Goal: Information Seeking & Learning: Learn about a topic

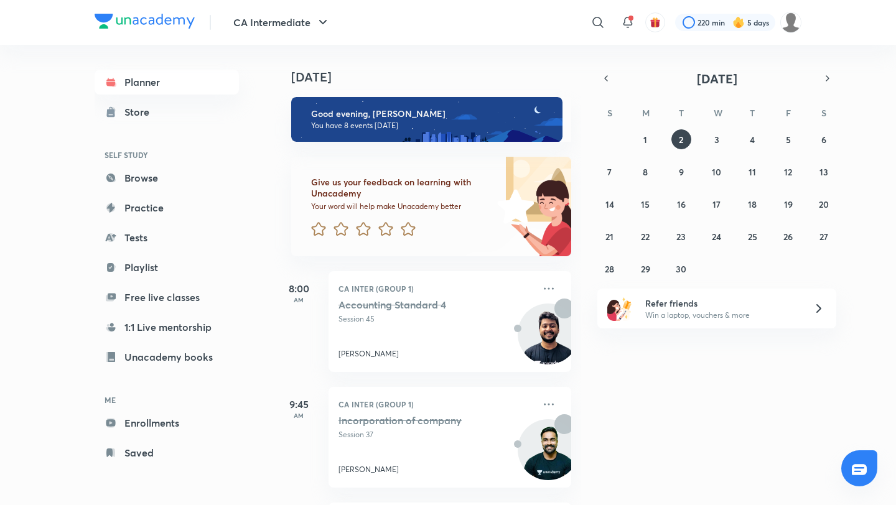
scroll to position [340, 1]
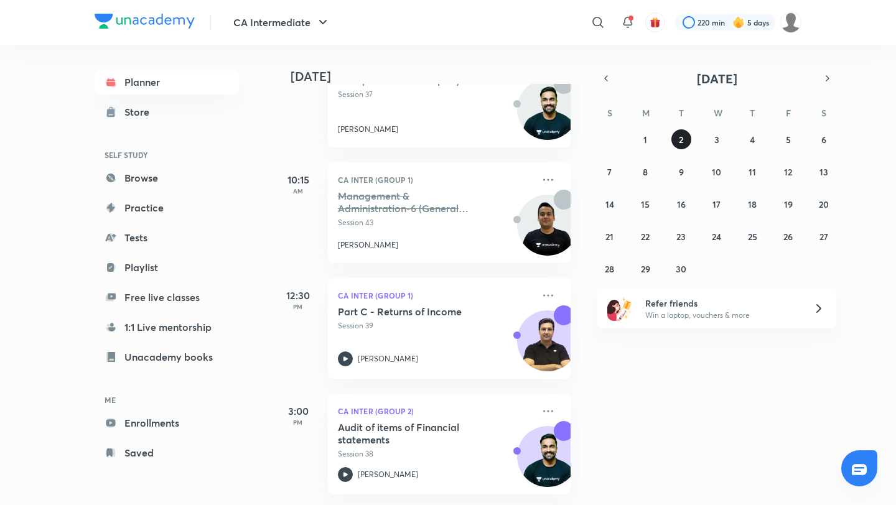
click at [689, 144] on button "2" at bounding box center [681, 139] width 20 height 20
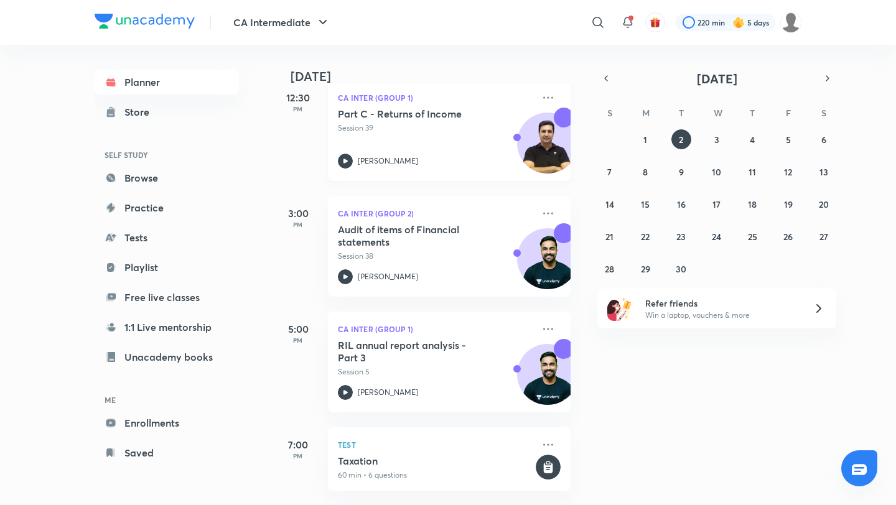
scroll to position [653, 1]
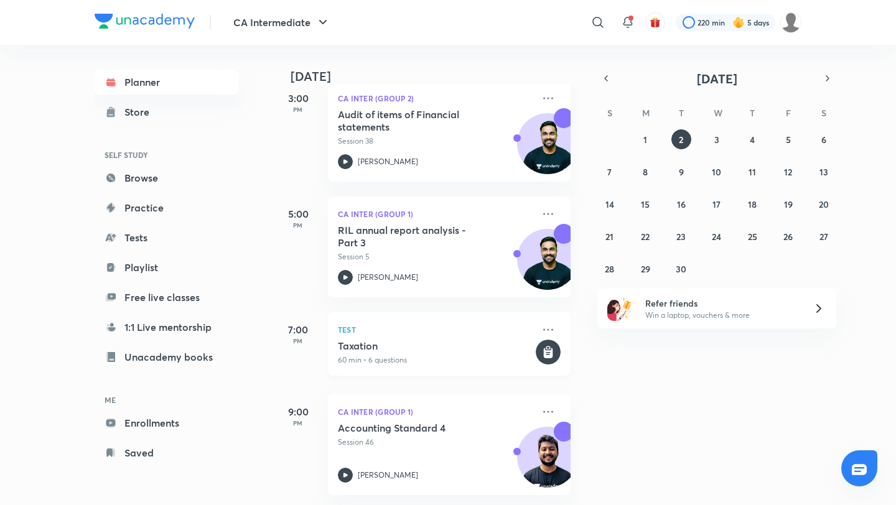
click at [419, 352] on h5 "Taxation" at bounding box center [435, 346] width 195 height 12
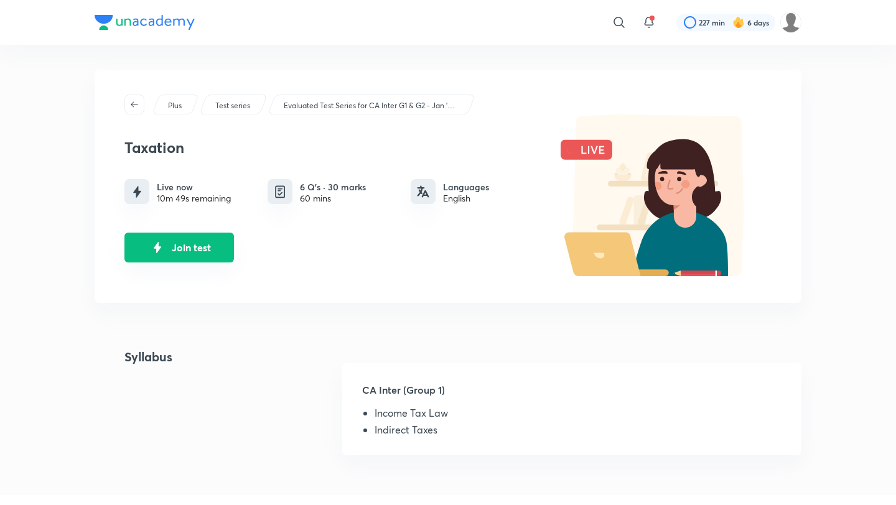
click at [174, 254] on button "Join test" at bounding box center [179, 248] width 110 height 30
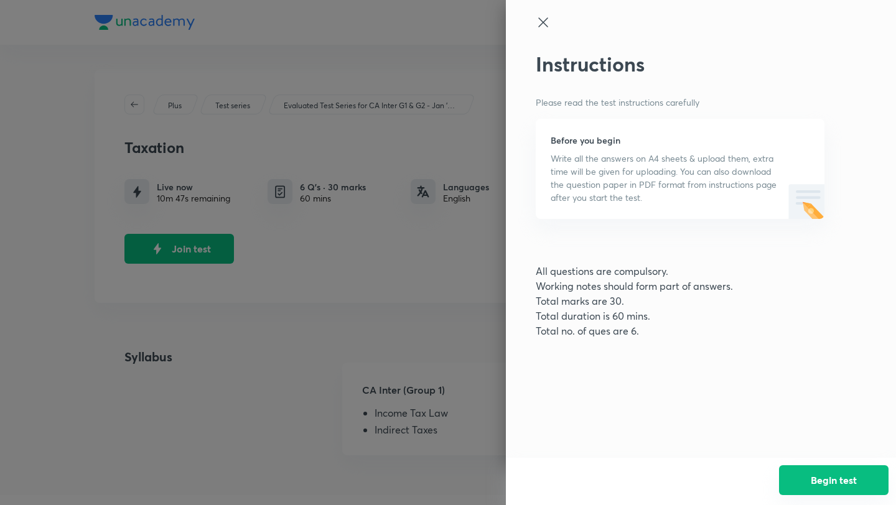
click at [823, 482] on button "Begin test" at bounding box center [834, 480] width 110 height 30
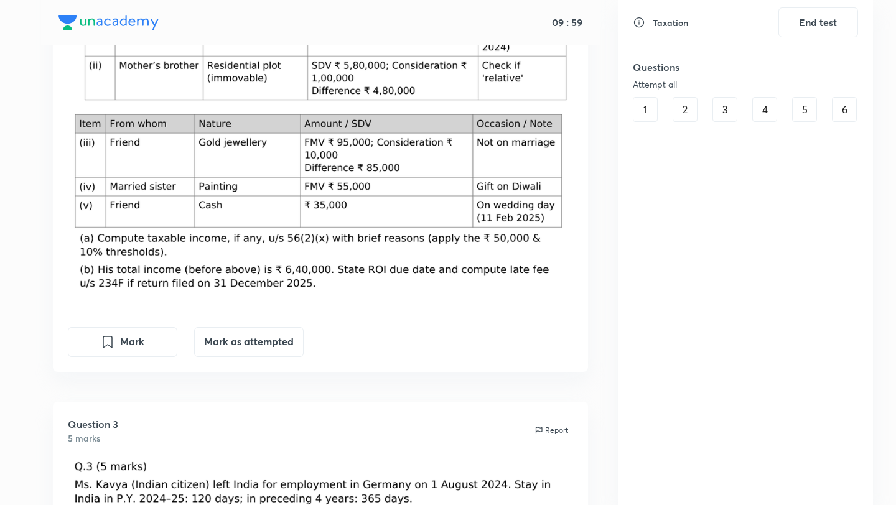
scroll to position [876, 0]
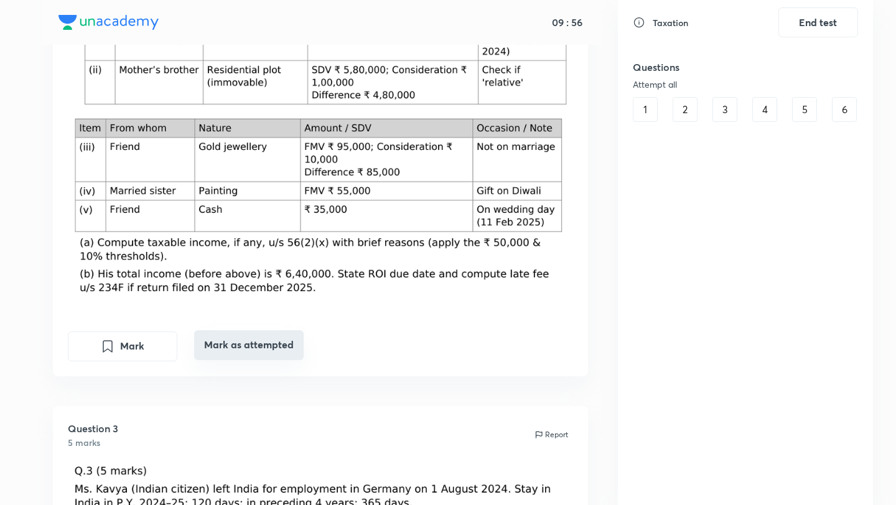
click at [240, 339] on button "Mark as attempted" at bounding box center [249, 345] width 110 height 30
click at [240, 339] on button "Attempted" at bounding box center [249, 345] width 110 height 30
click at [240, 339] on button "Mark as attempted" at bounding box center [249, 345] width 110 height 30
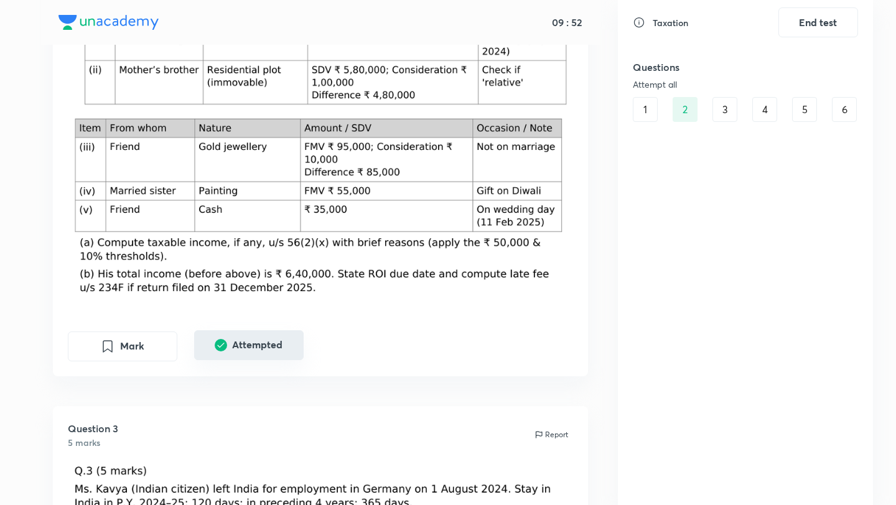
click at [240, 339] on button "Attempted" at bounding box center [249, 345] width 110 height 30
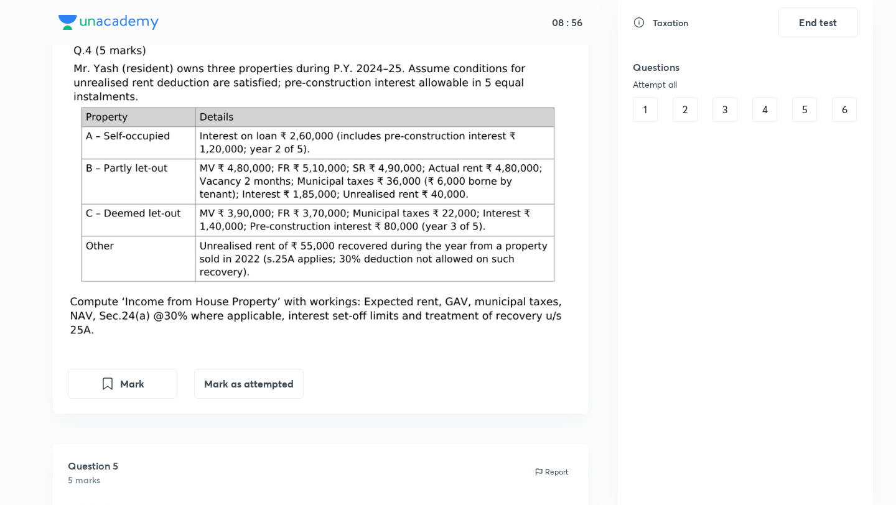
scroll to position [1745, 0]
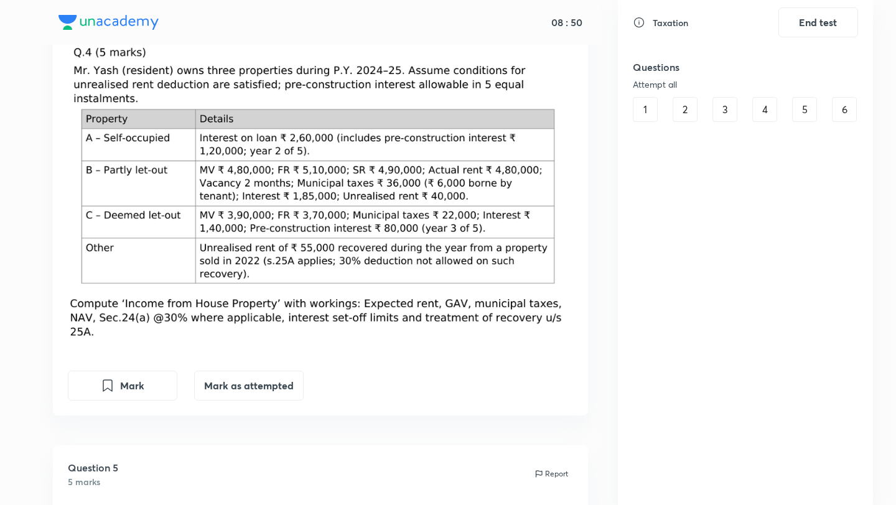
click at [641, 104] on div "1" at bounding box center [645, 109] width 25 height 25
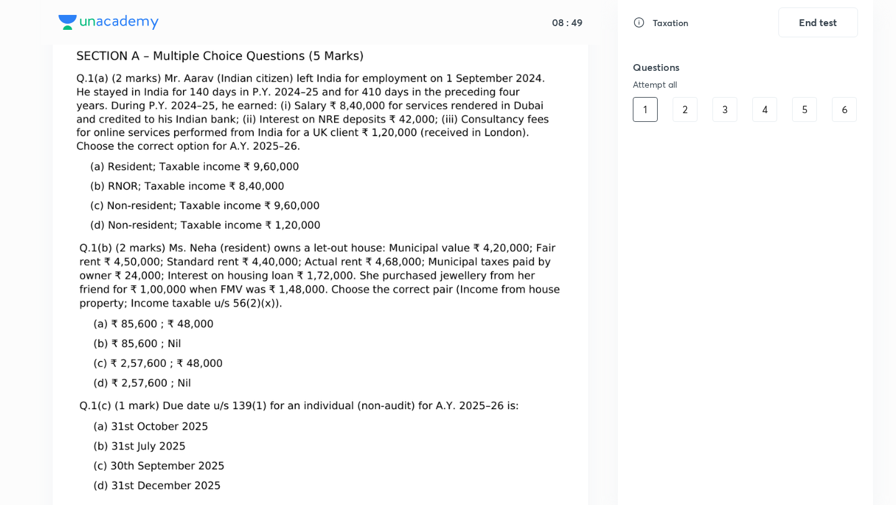
click at [682, 108] on div "2" at bounding box center [685, 109] width 25 height 25
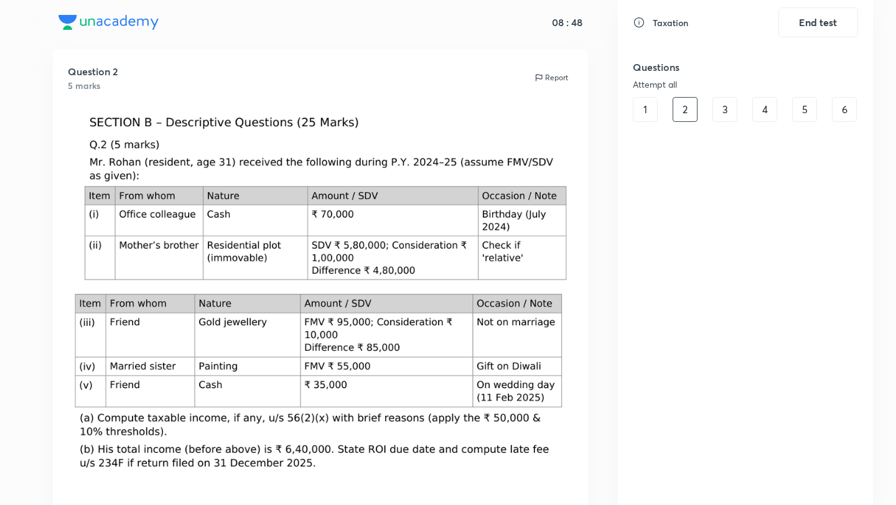
scroll to position [749, 0]
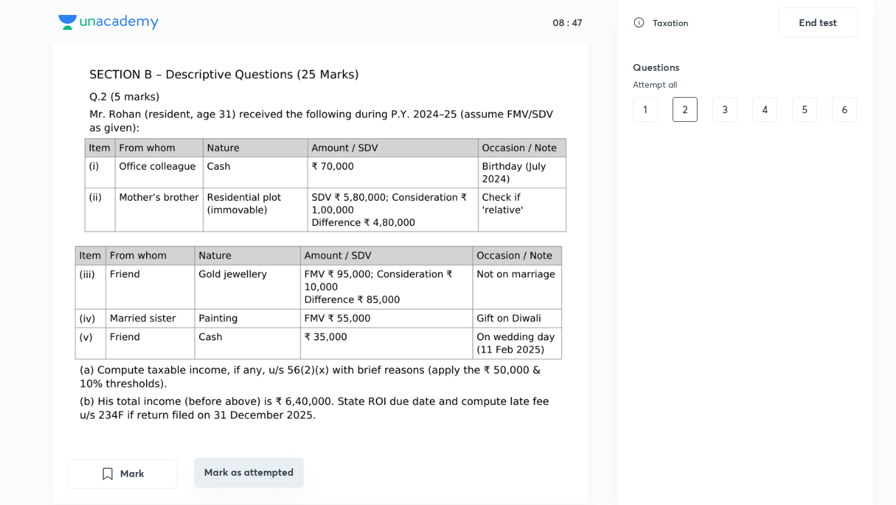
click at [248, 462] on button "Mark as attempted" at bounding box center [249, 473] width 110 height 30
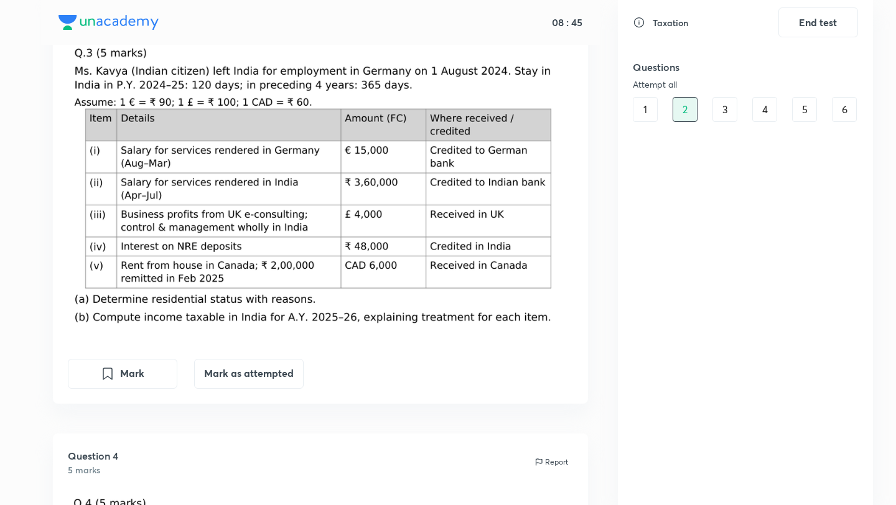
scroll to position [1320, 0]
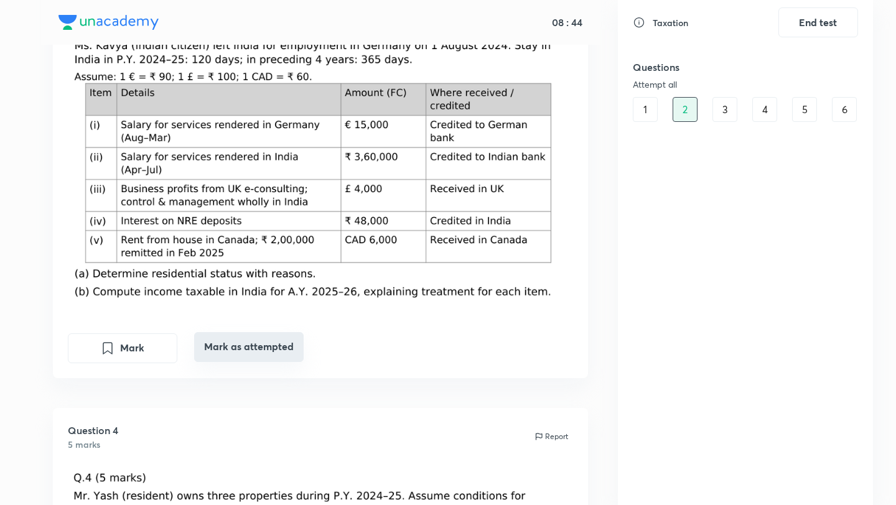
click at [262, 340] on button "Mark as attempted" at bounding box center [249, 347] width 110 height 30
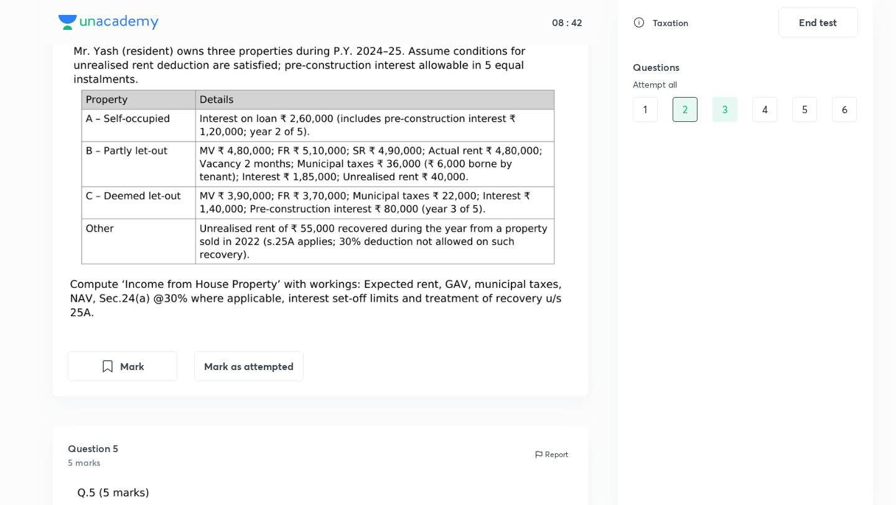
scroll to position [1768, 0]
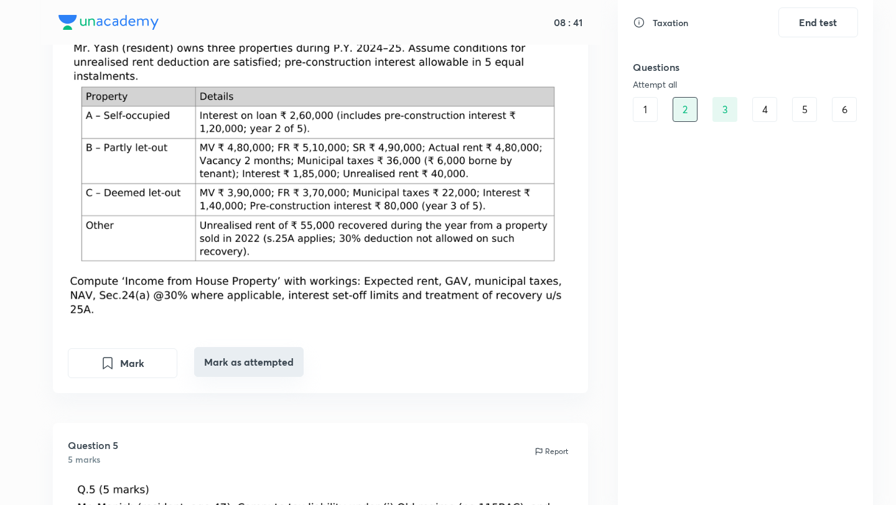
click at [256, 359] on button "Mark as attempted" at bounding box center [249, 362] width 110 height 30
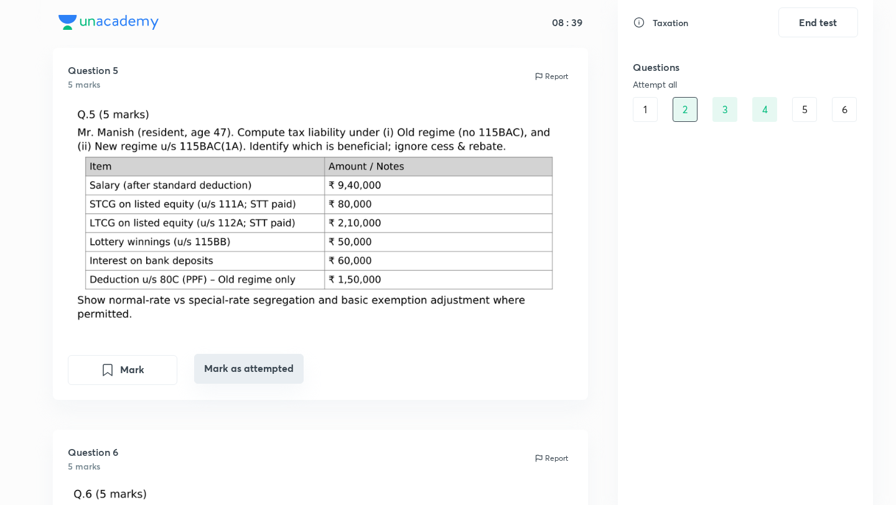
scroll to position [2155, 0]
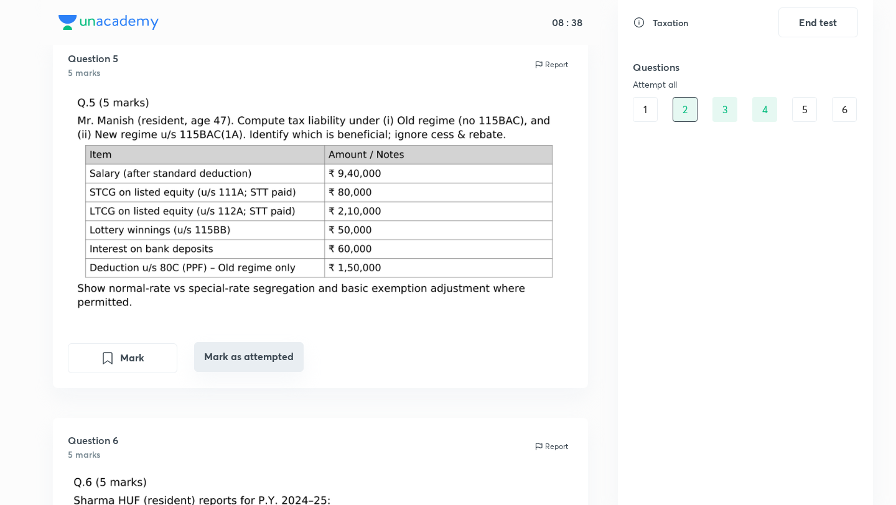
click at [248, 357] on button "Mark as attempted" at bounding box center [249, 357] width 110 height 30
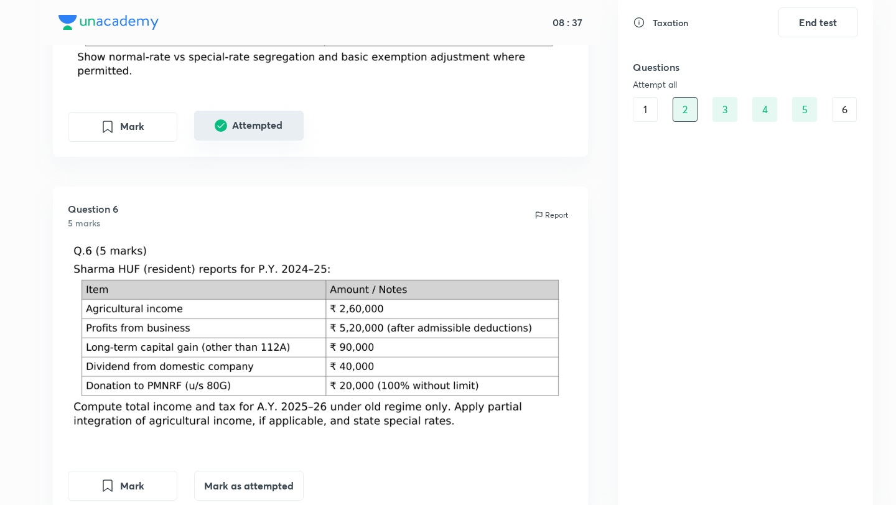
scroll to position [2412, 0]
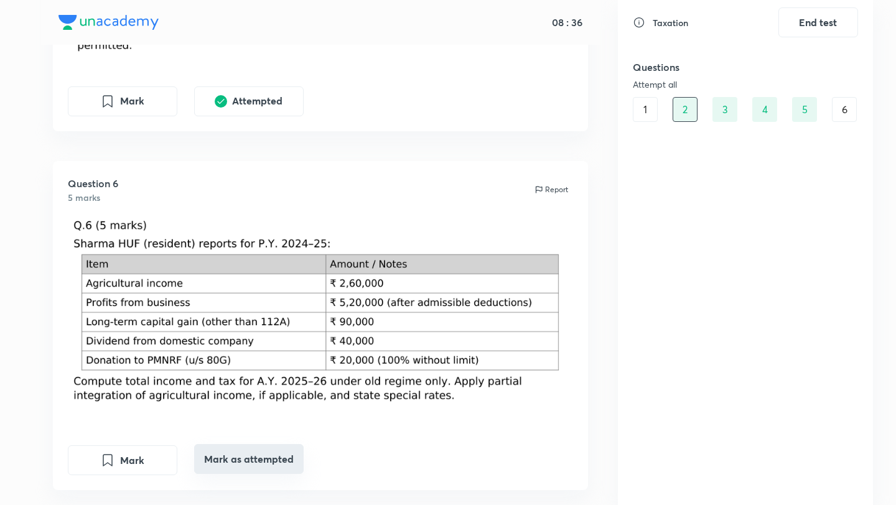
click at [251, 449] on button "Mark as attempted" at bounding box center [249, 459] width 110 height 30
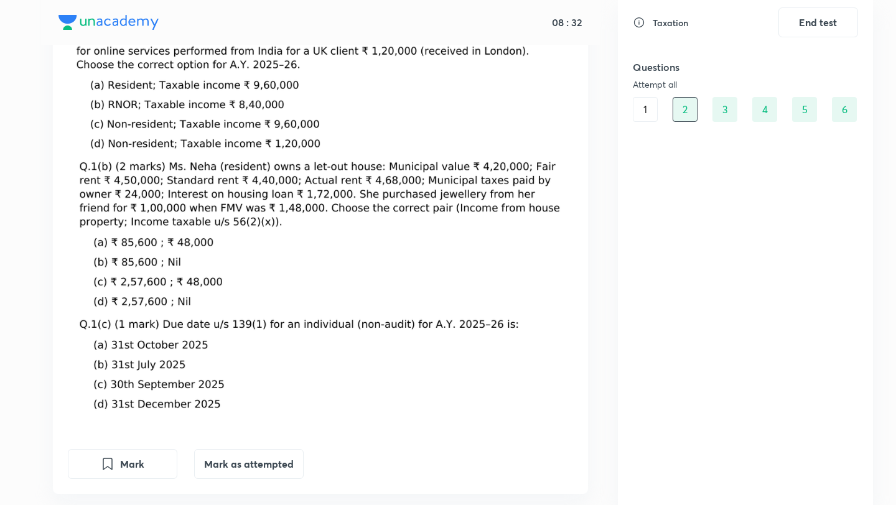
scroll to position [229, 0]
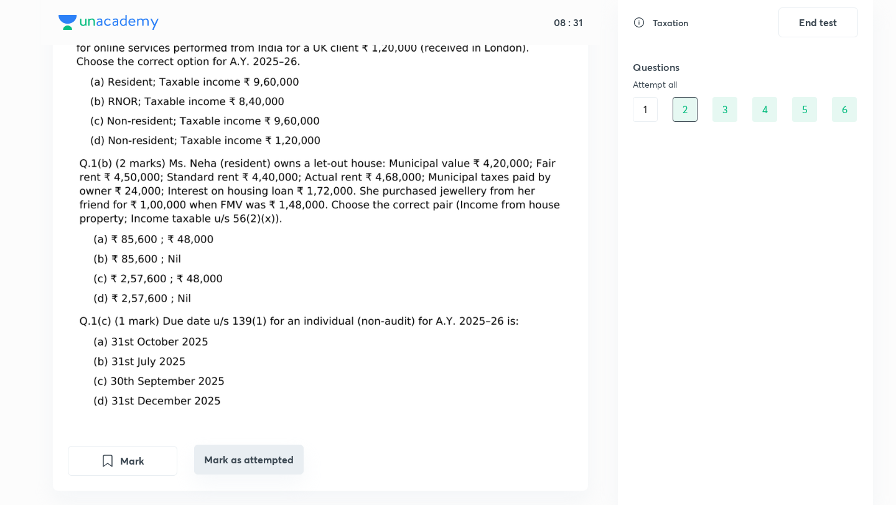
click at [242, 456] on button "Mark as attempted" at bounding box center [249, 460] width 110 height 30
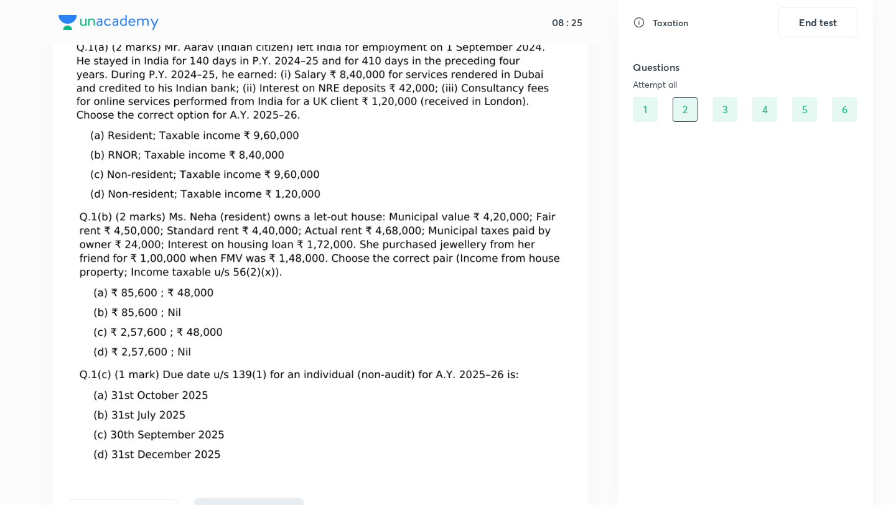
scroll to position [189, 0]
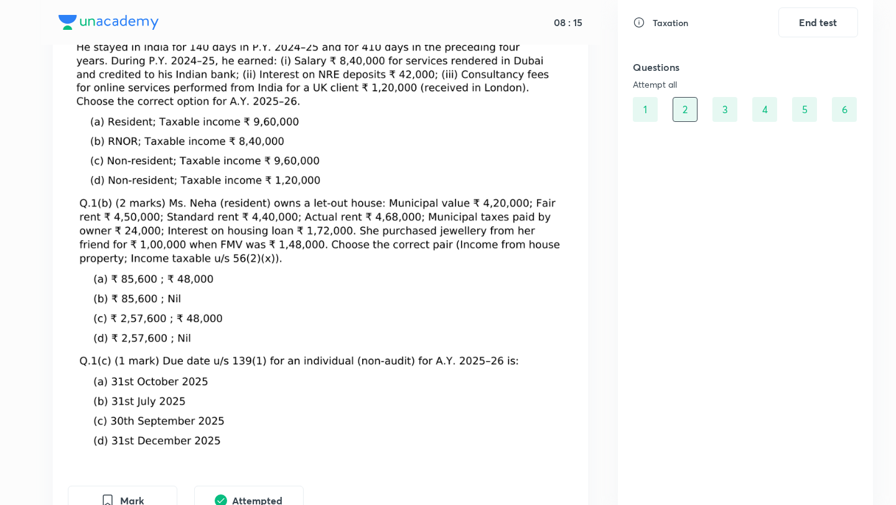
click at [134, 391] on img at bounding box center [321, 326] width 506 height 264
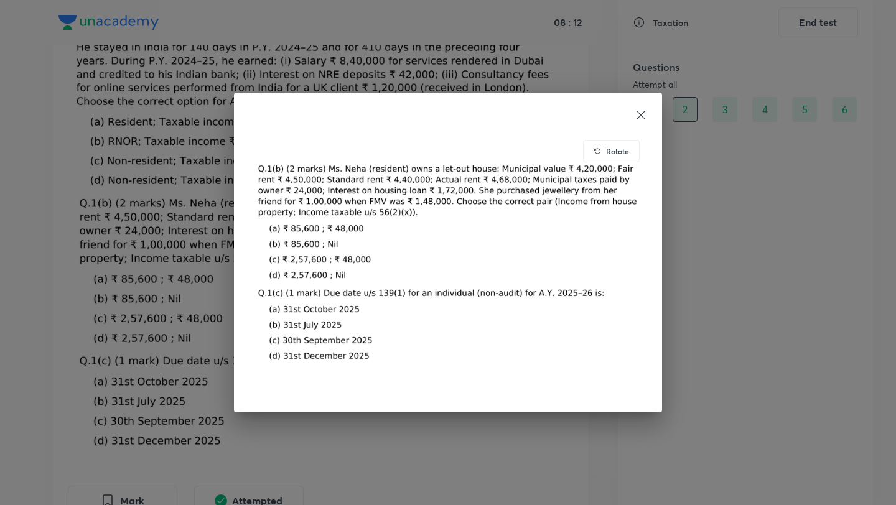
click at [158, 373] on div "Rotate" at bounding box center [448, 252] width 896 height 505
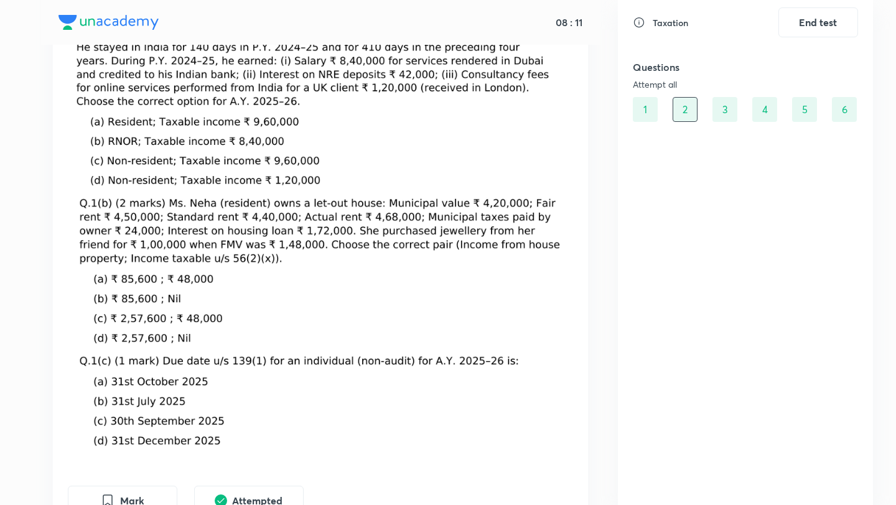
click at [118, 400] on img at bounding box center [321, 326] width 506 height 264
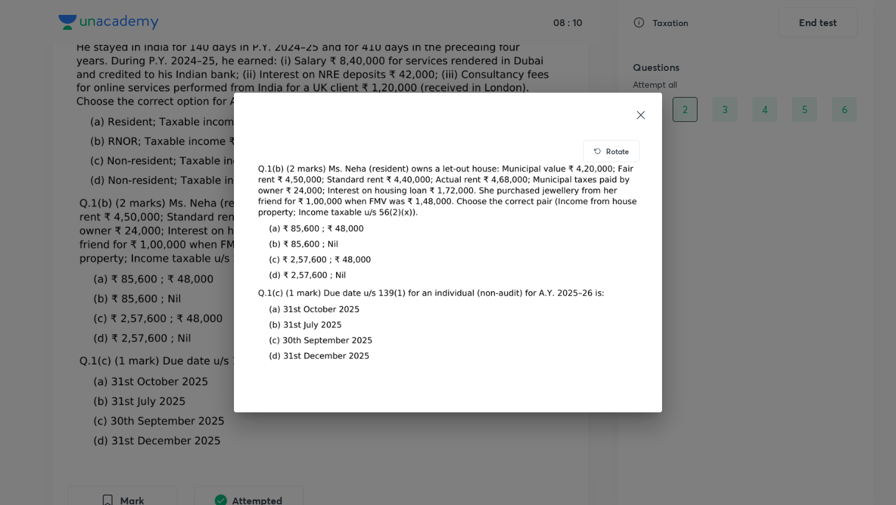
click at [118, 400] on div "Rotate" at bounding box center [448, 252] width 896 height 505
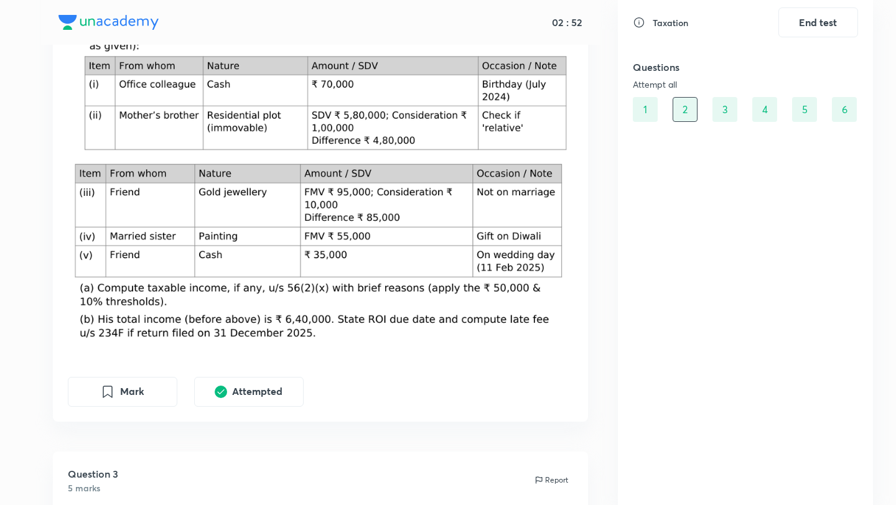
scroll to position [833, 0]
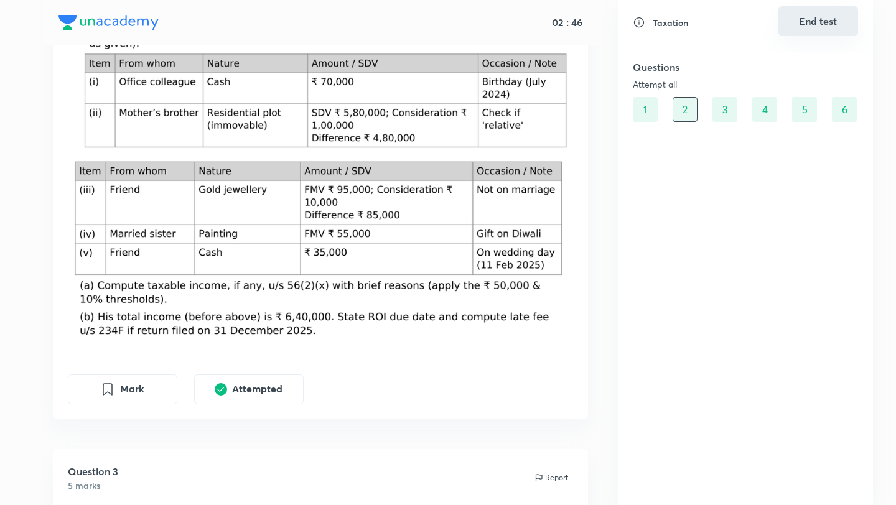
click at [815, 24] on button "End test" at bounding box center [818, 21] width 80 height 30
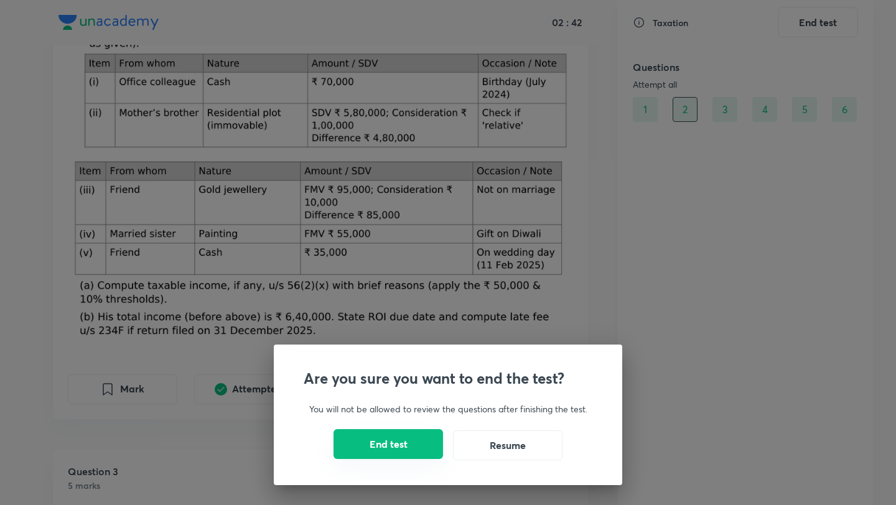
click at [399, 441] on button "End test" at bounding box center [388, 444] width 110 height 30
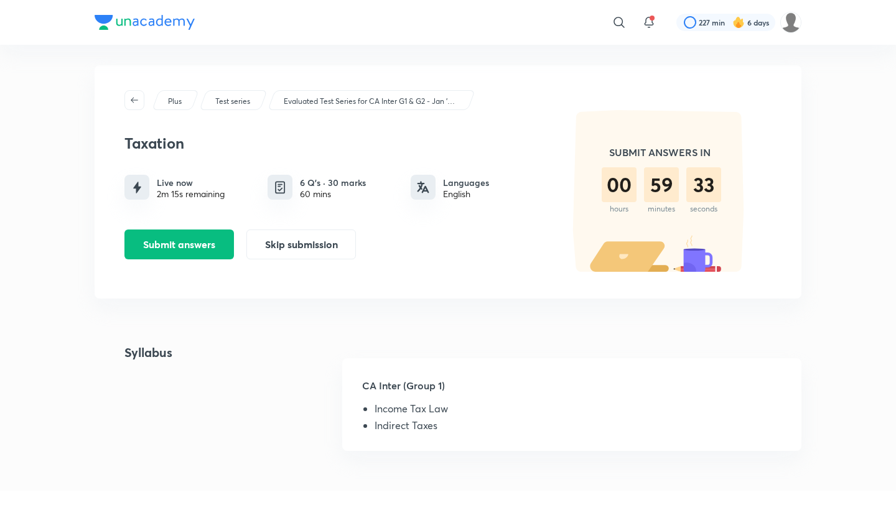
scroll to position [1, 0]
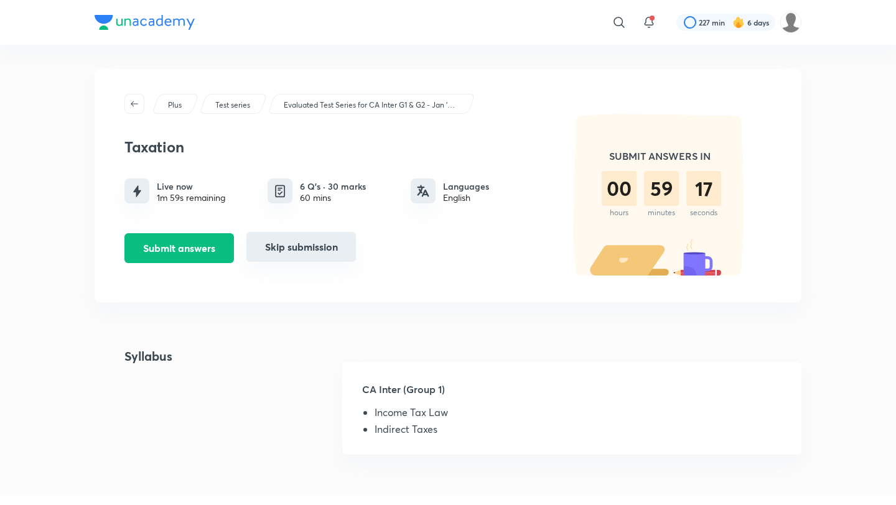
click at [322, 242] on button "Skip submission" at bounding box center [301, 247] width 110 height 30
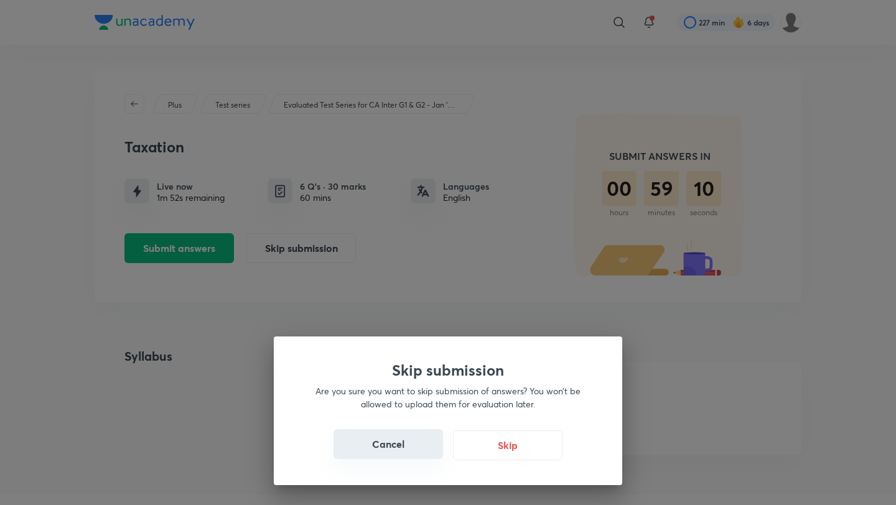
click at [396, 445] on button "Cancel" at bounding box center [388, 444] width 110 height 30
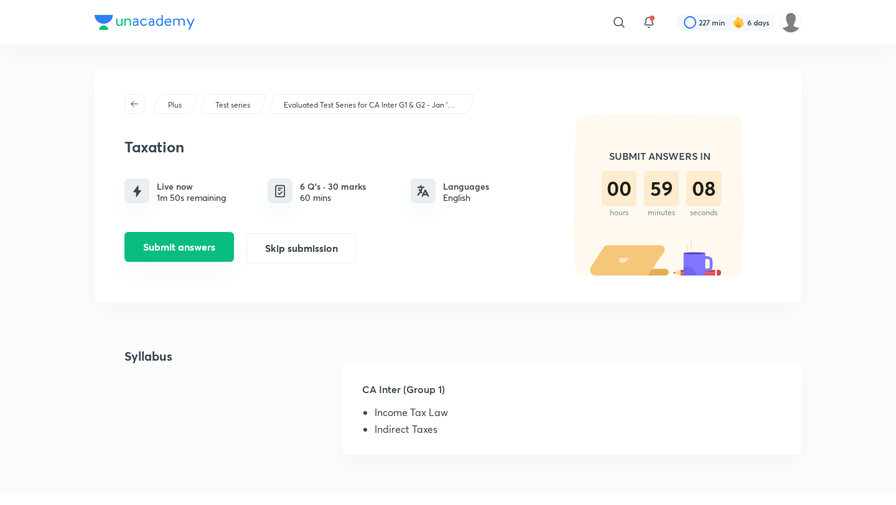
click at [179, 241] on button "Submit answers" at bounding box center [179, 247] width 110 height 30
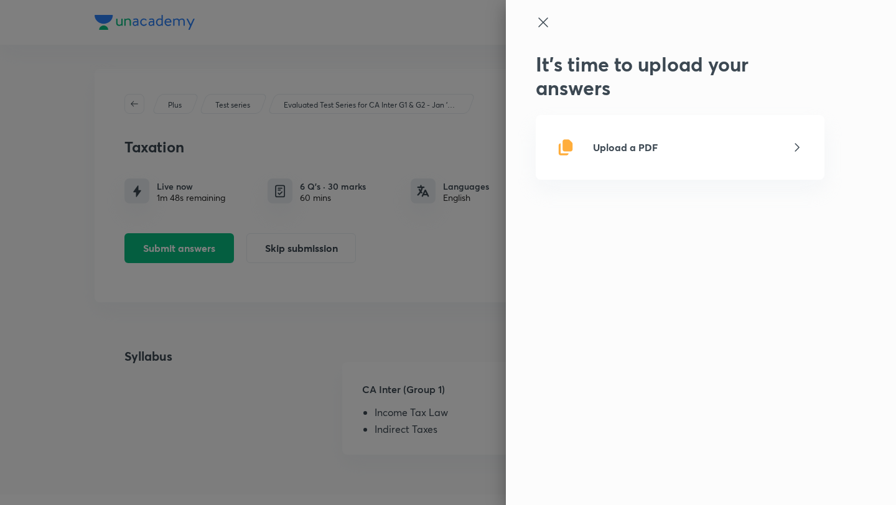
click at [647, 146] on p "Upload a PDF" at bounding box center [625, 147] width 65 height 15
click at [0, 0] on input "Upload a PDF" at bounding box center [0, 0] width 0 height 0
click at [541, 22] on icon at bounding box center [543, 22] width 15 height 15
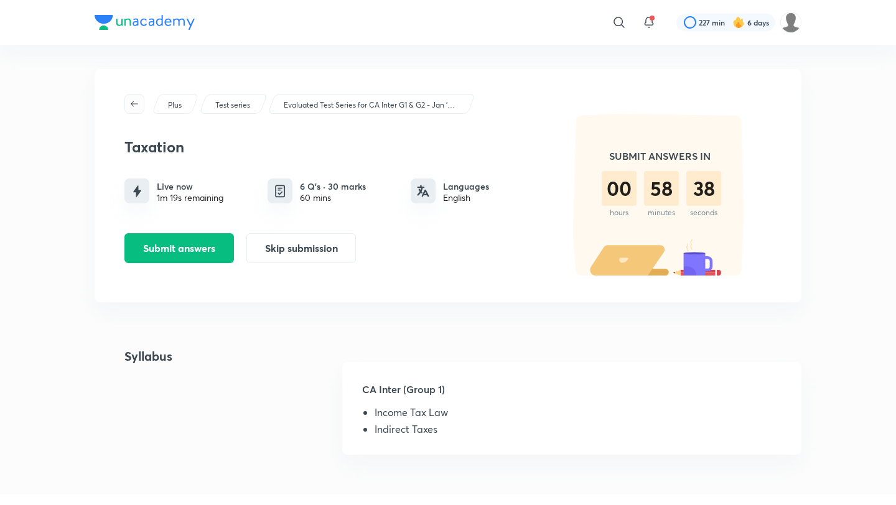
click at [134, 100] on icon "button" at bounding box center [134, 104] width 10 height 10
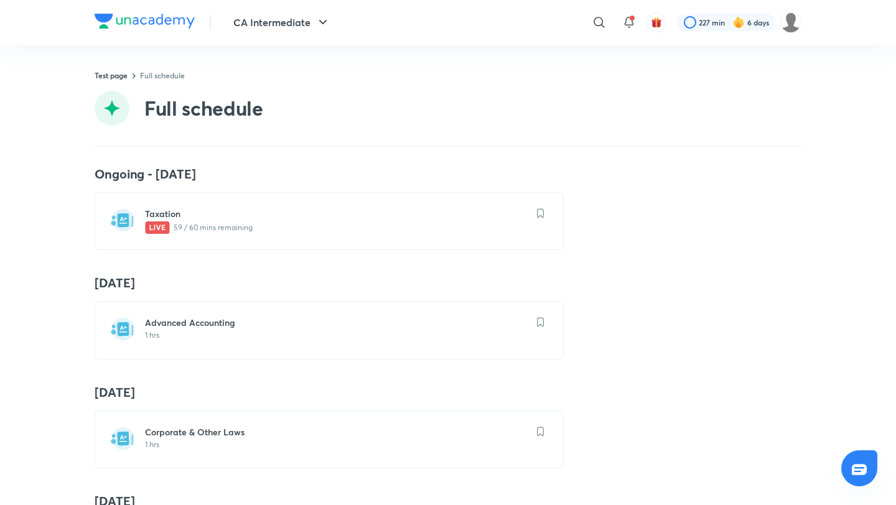
click at [153, 22] on img at bounding box center [145, 21] width 100 height 15
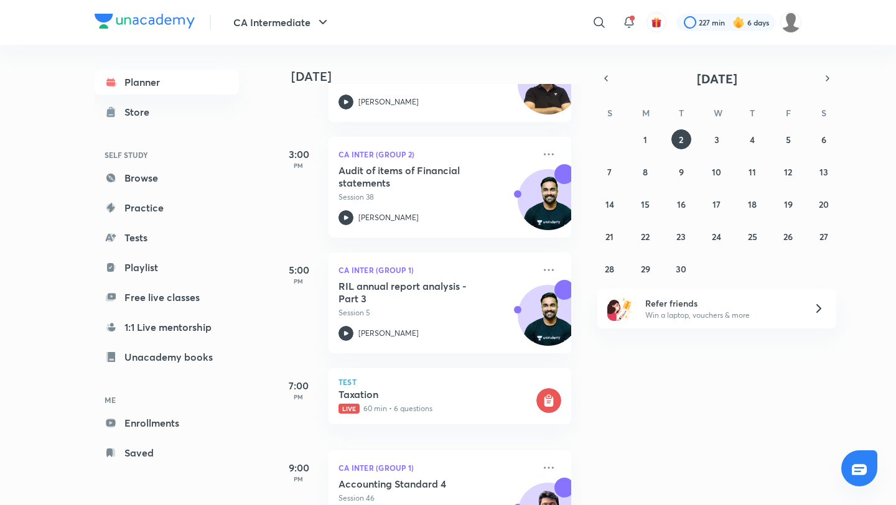
scroll to position [653, 0]
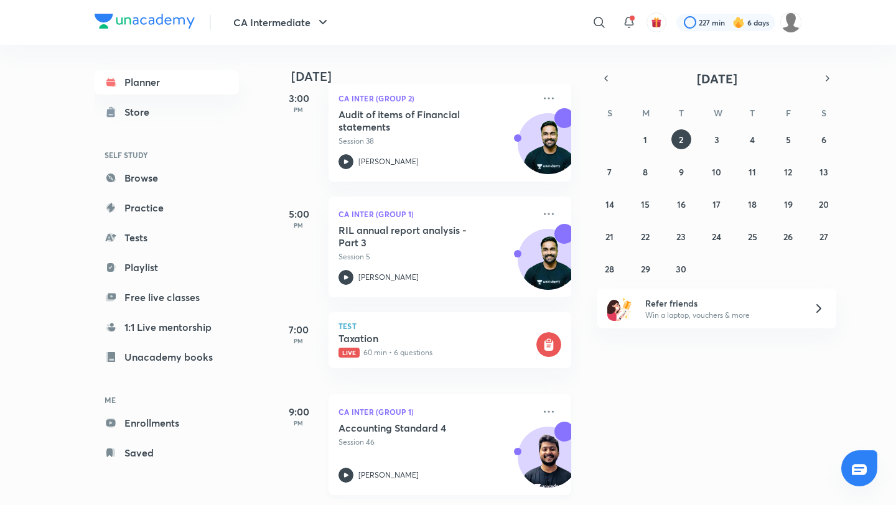
click at [404, 460] on div "Accounting Standard 4 Session 46 [PERSON_NAME]" at bounding box center [435, 452] width 195 height 61
